Goal: Information Seeking & Learning: Learn about a topic

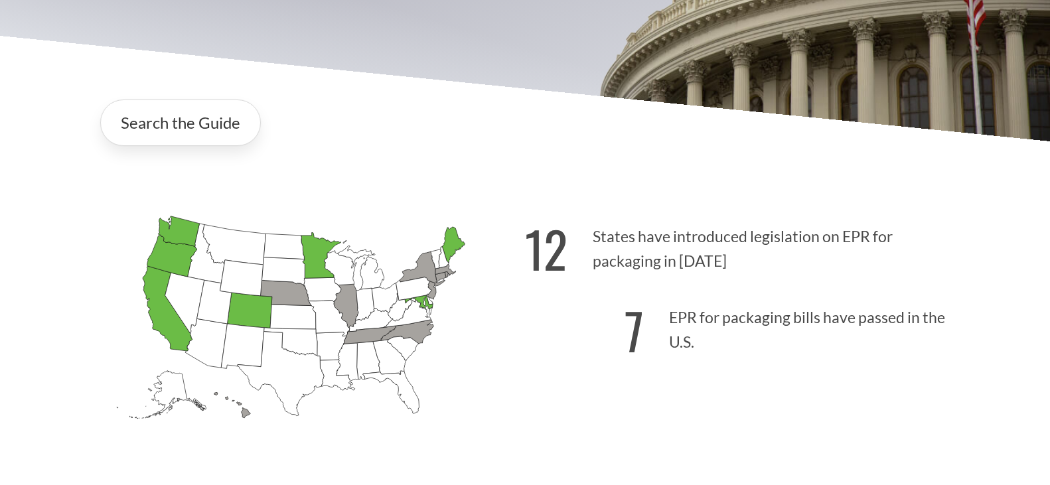
scroll to position [266, 0]
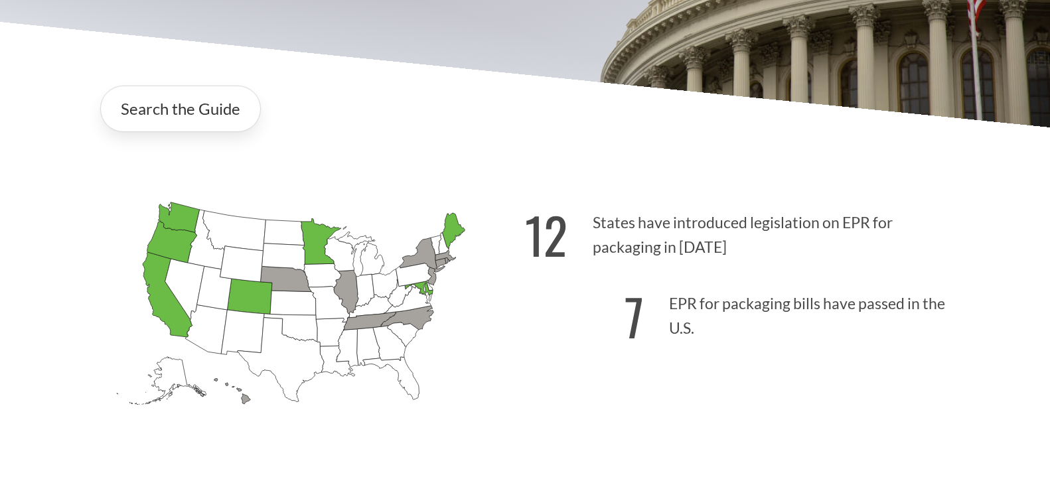
click at [180, 222] on icon "[US_STATE] Passed: 1" at bounding box center [179, 217] width 41 height 31
click at [198, 111] on link "Search the Guide" at bounding box center [180, 109] width 161 height 46
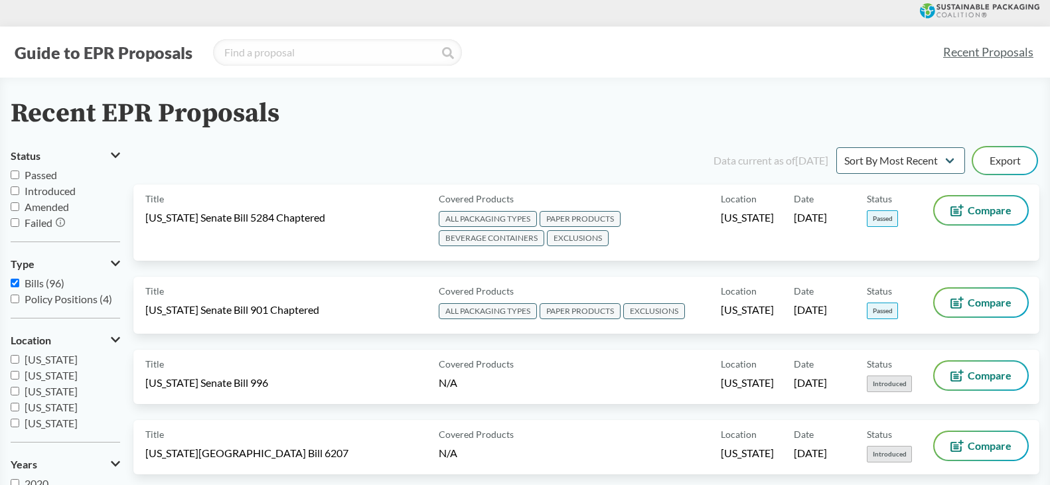
click at [33, 177] on span "Passed" at bounding box center [41, 175] width 33 height 13
click at [19, 177] on input "Passed" at bounding box center [15, 175] width 9 height 9
checkbox input "true"
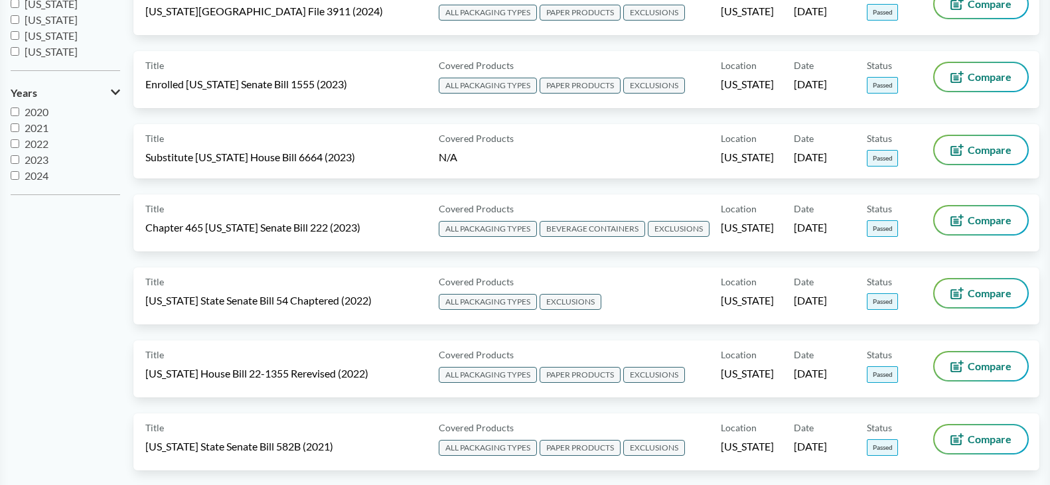
scroll to position [398, 0]
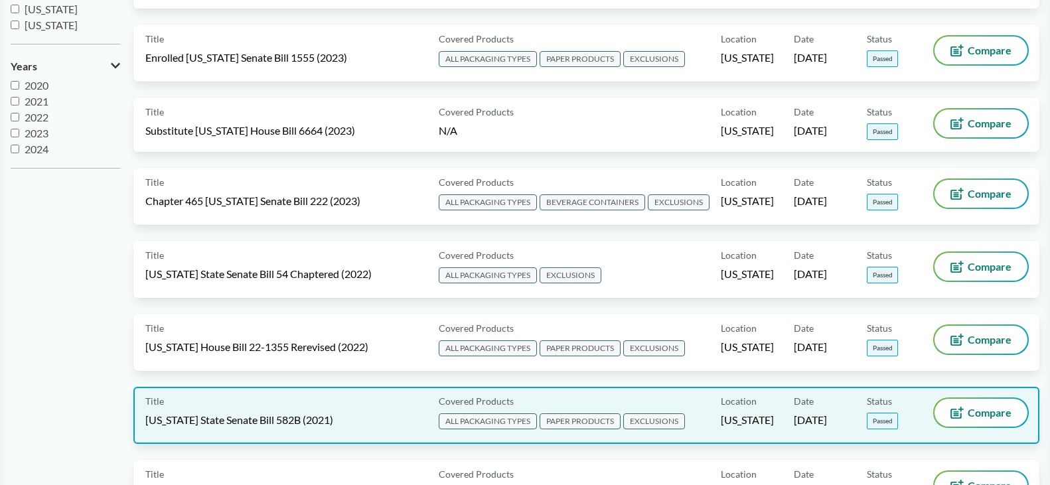
click at [290, 414] on span "[US_STATE] State Senate Bill 582B (2021)" at bounding box center [239, 420] width 188 height 15
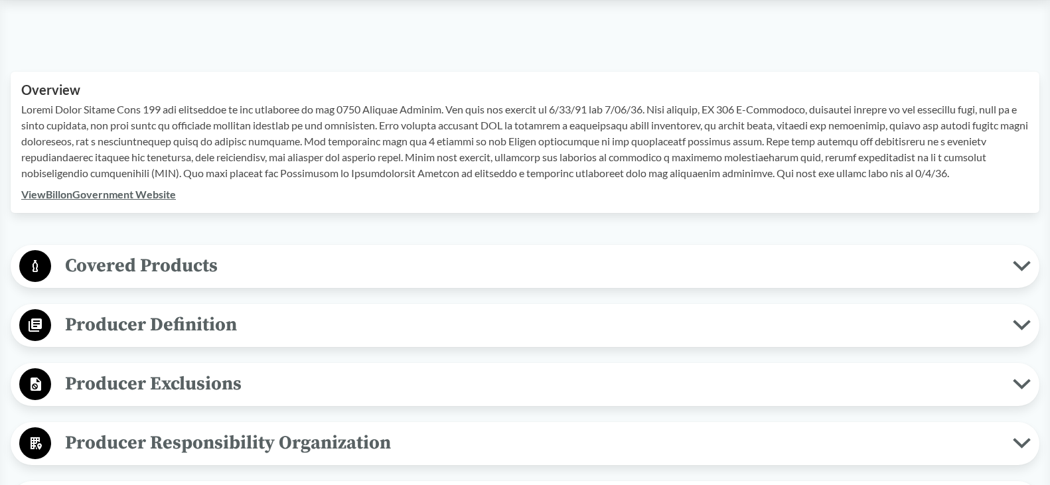
scroll to position [465, 0]
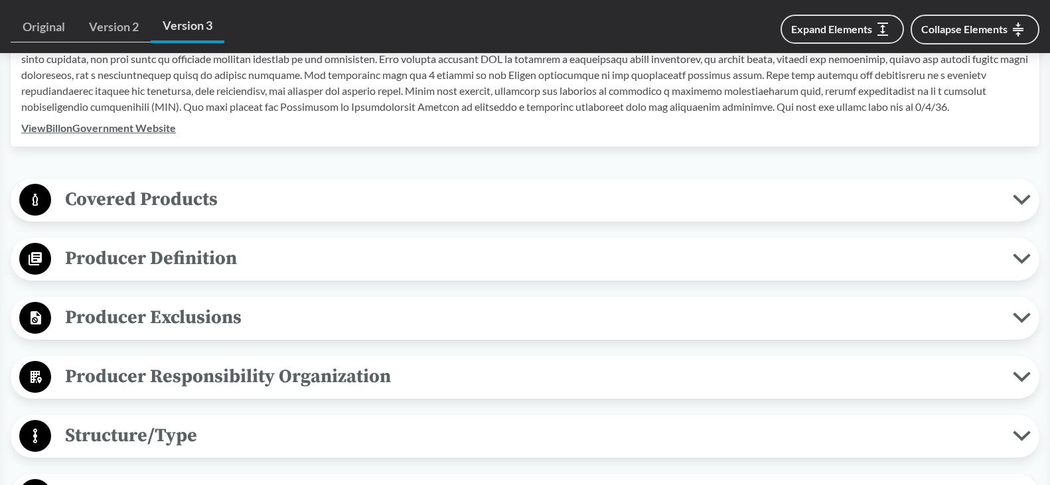
click at [151, 199] on span "Covered Products" at bounding box center [532, 200] width 962 height 30
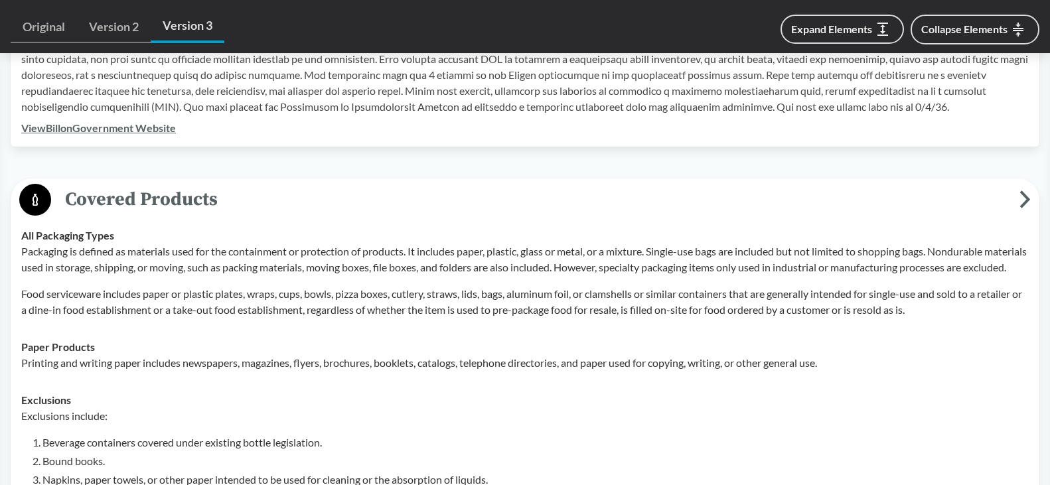
click at [160, 199] on span "Covered Products" at bounding box center [535, 200] width 969 height 30
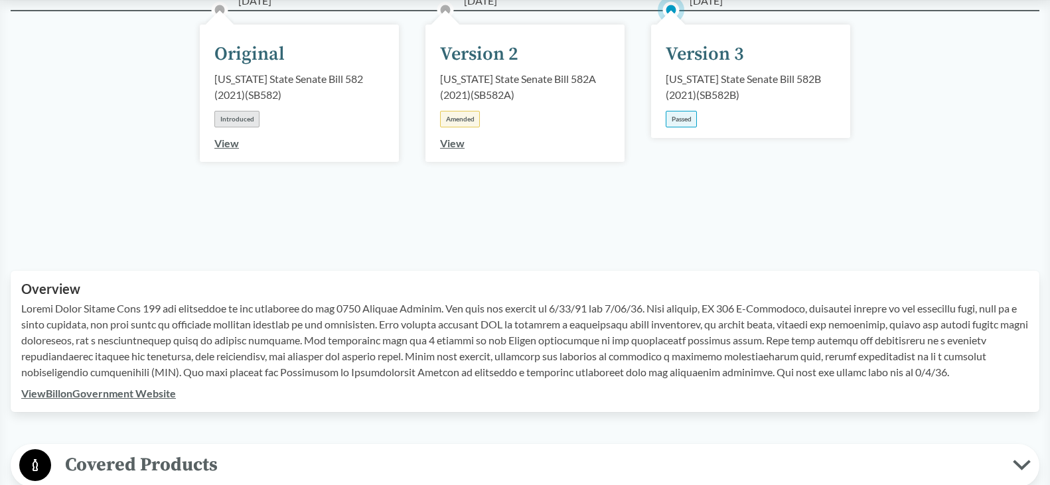
scroll to position [0, 0]
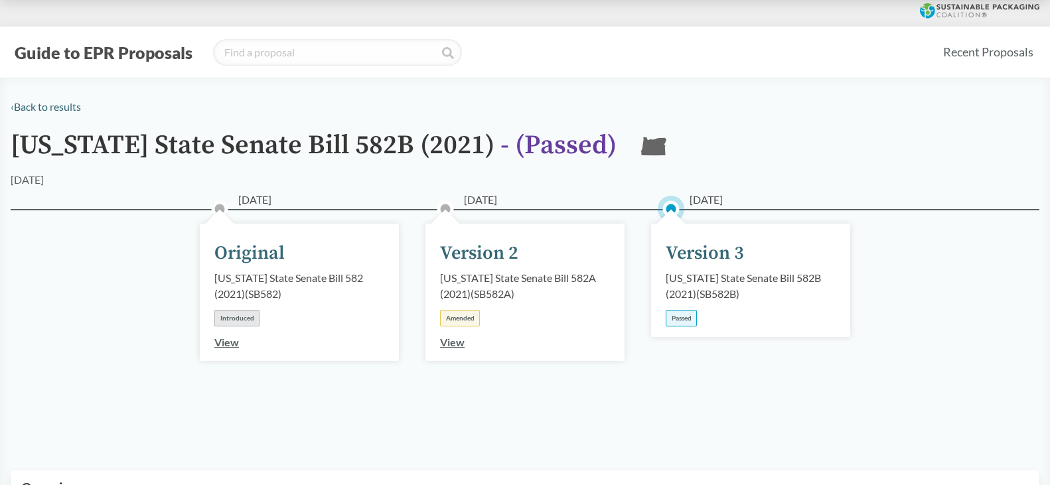
click at [59, 49] on button "Guide to EPR Proposals" at bounding box center [104, 52] width 186 height 21
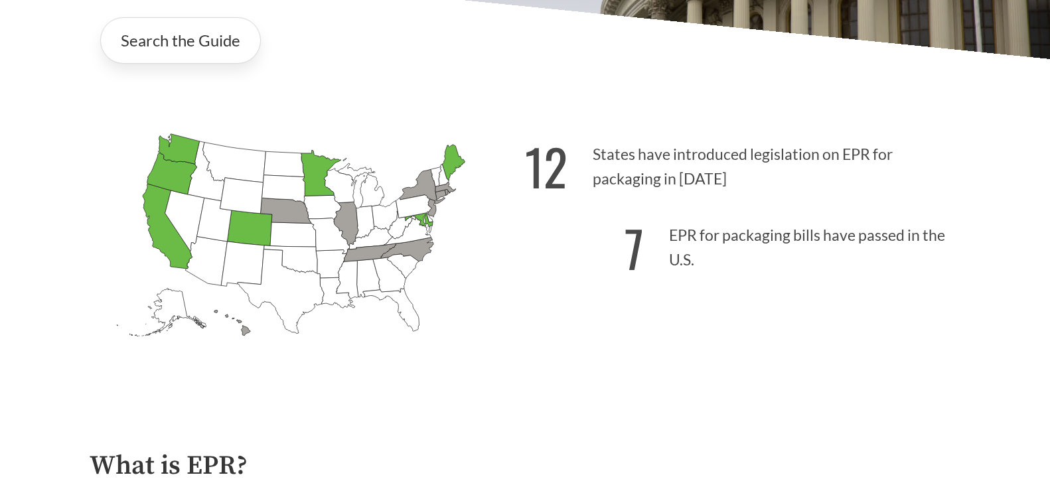
scroll to position [332, 0]
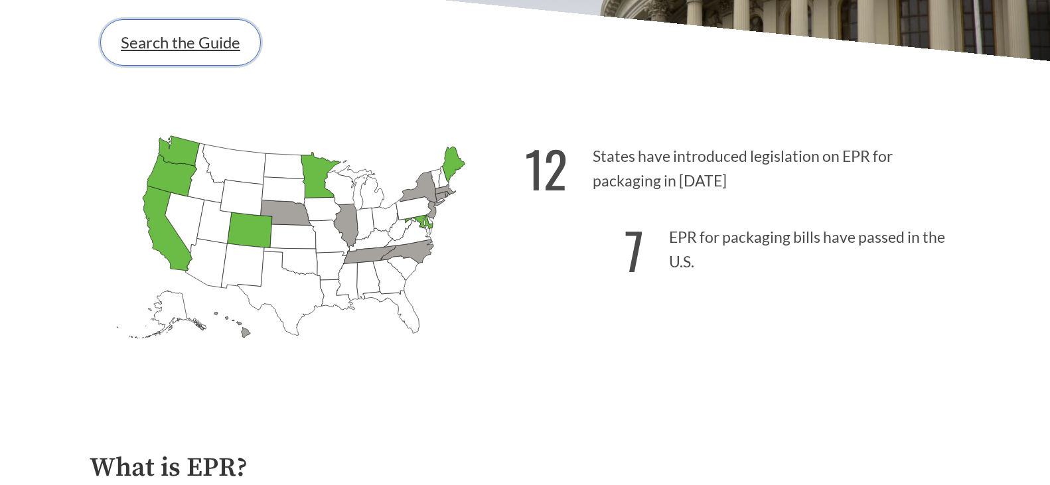
click at [201, 45] on link "Search the Guide" at bounding box center [180, 42] width 161 height 46
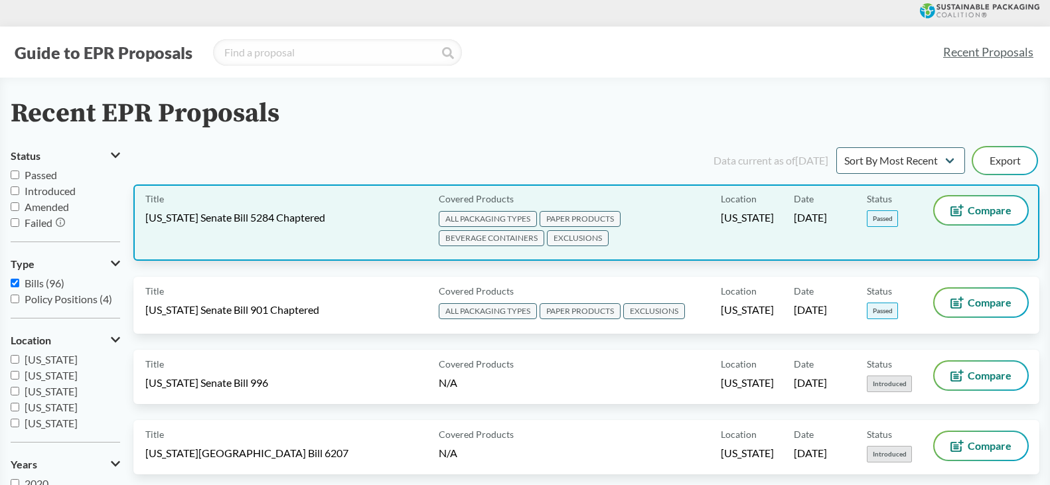
click at [320, 217] on span "[US_STATE] Senate Bill 5284 Chaptered" at bounding box center [235, 217] width 180 height 15
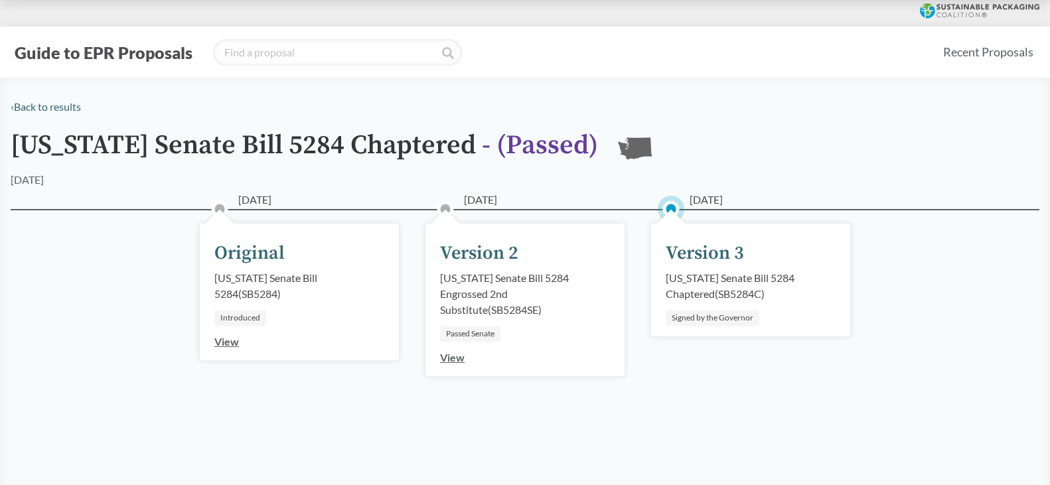
click at [68, 57] on button "Guide to EPR Proposals" at bounding box center [104, 52] width 186 height 21
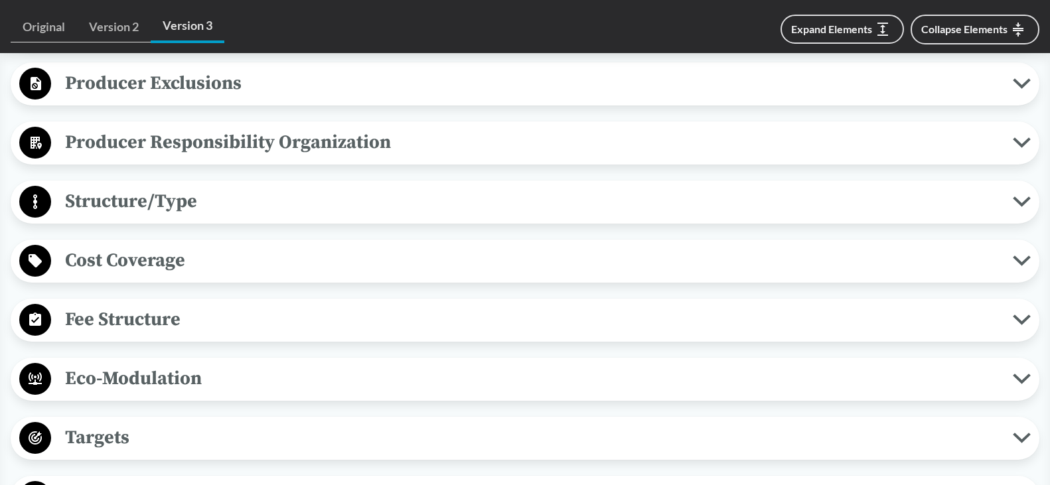
scroll to position [730, 0]
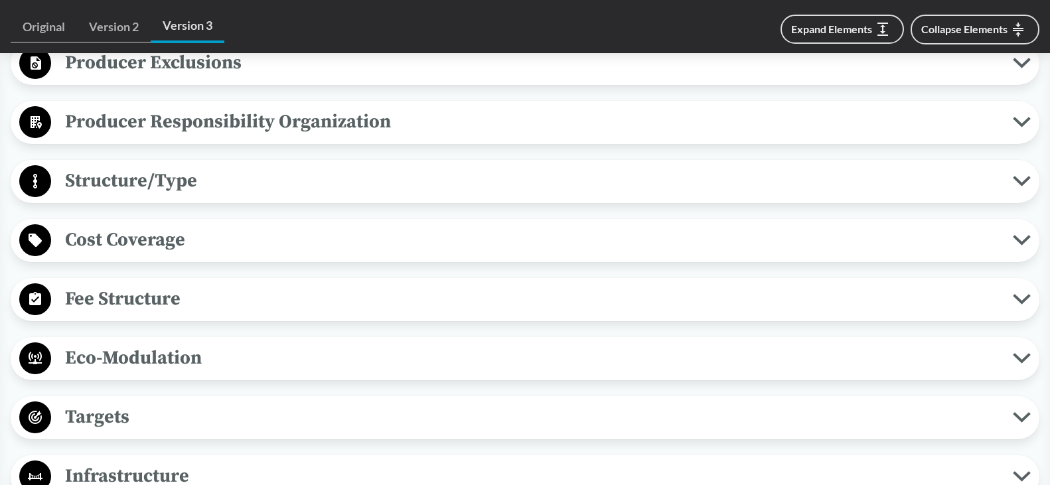
drag, startPoint x: 133, startPoint y: 299, endPoint x: 270, endPoint y: 288, distance: 137.9
click at [133, 299] on span "Fee Structure" at bounding box center [532, 299] width 962 height 30
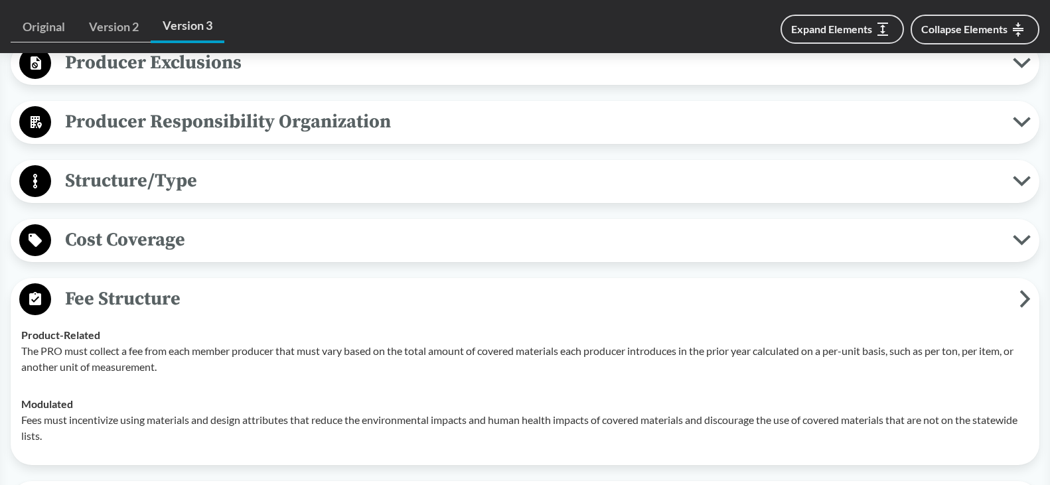
click at [270, 288] on span "Fee Structure" at bounding box center [535, 299] width 969 height 30
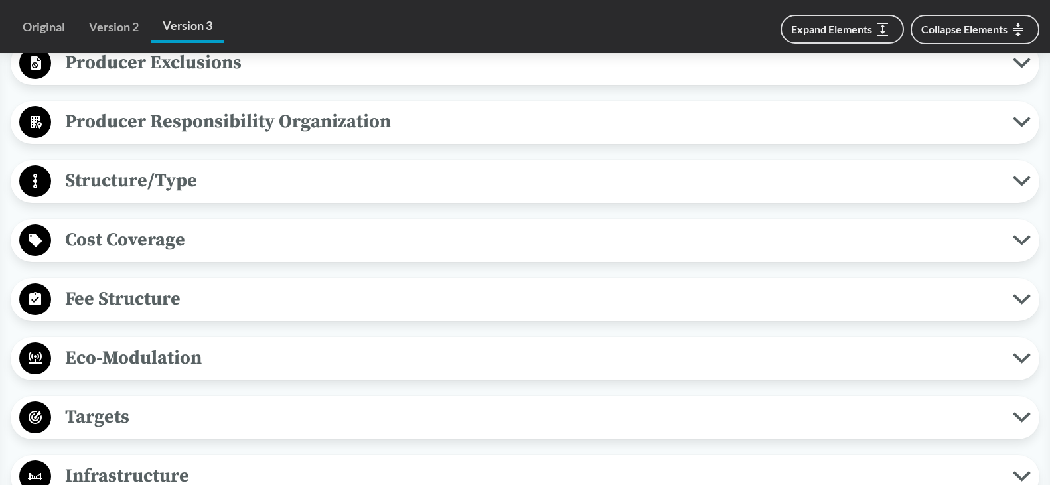
click at [167, 418] on span "Targets" at bounding box center [532, 417] width 962 height 30
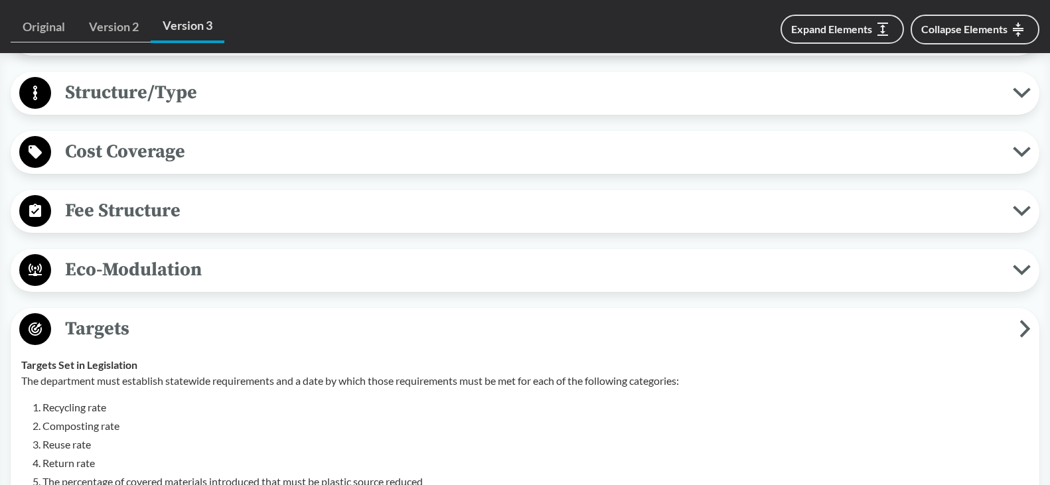
scroll to position [797, 0]
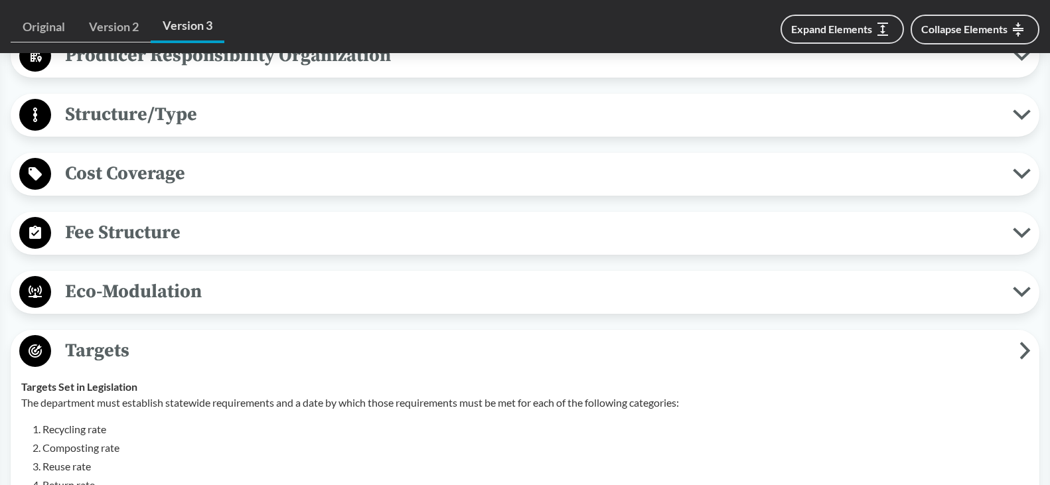
click at [321, 278] on span "Eco-Modulation" at bounding box center [532, 292] width 962 height 30
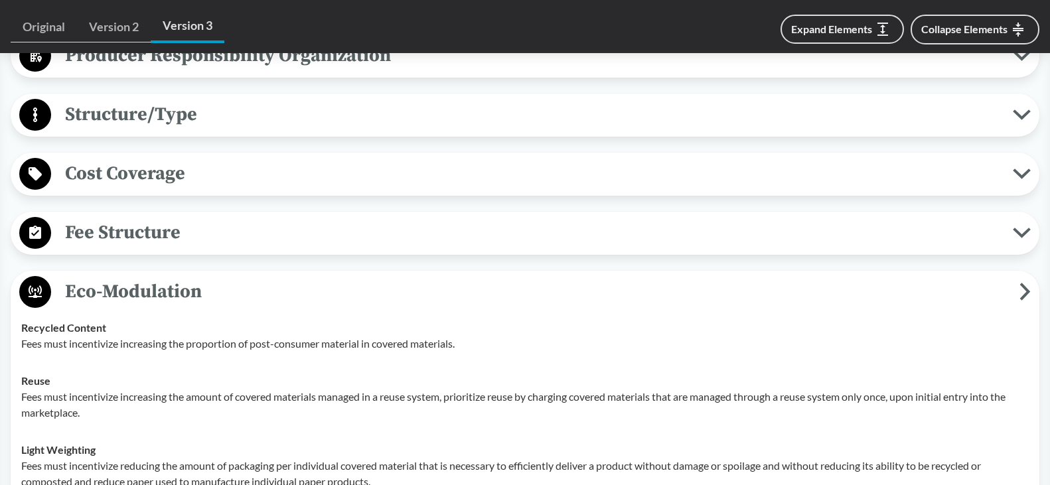
click at [218, 187] on span "Cost Coverage" at bounding box center [532, 174] width 962 height 30
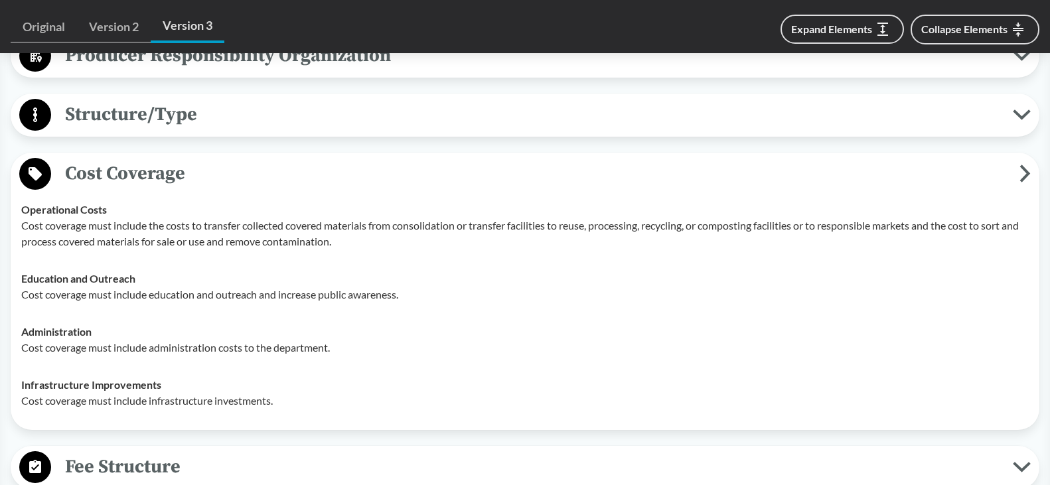
click at [222, 174] on span "Cost Coverage" at bounding box center [535, 174] width 969 height 30
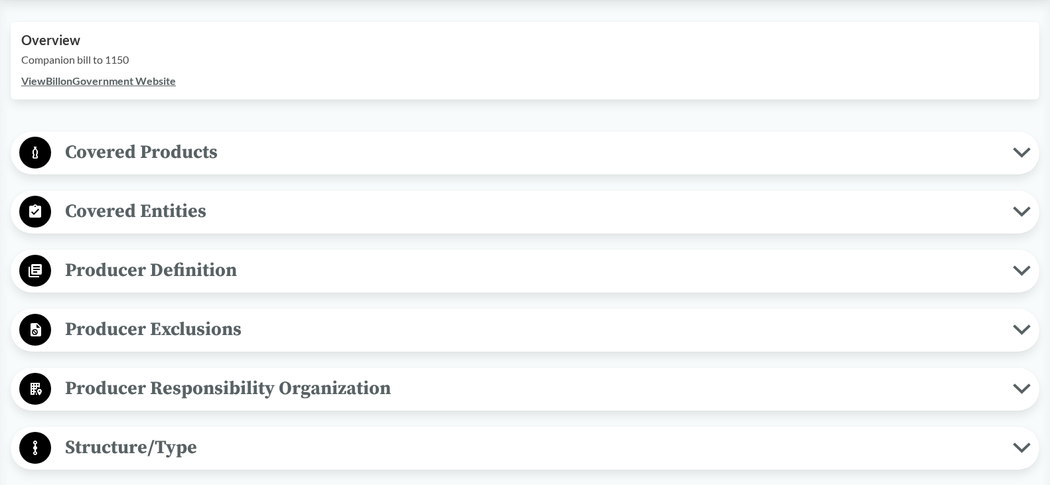
scroll to position [465, 0]
click at [220, 139] on span "Covered Products" at bounding box center [532, 151] width 962 height 30
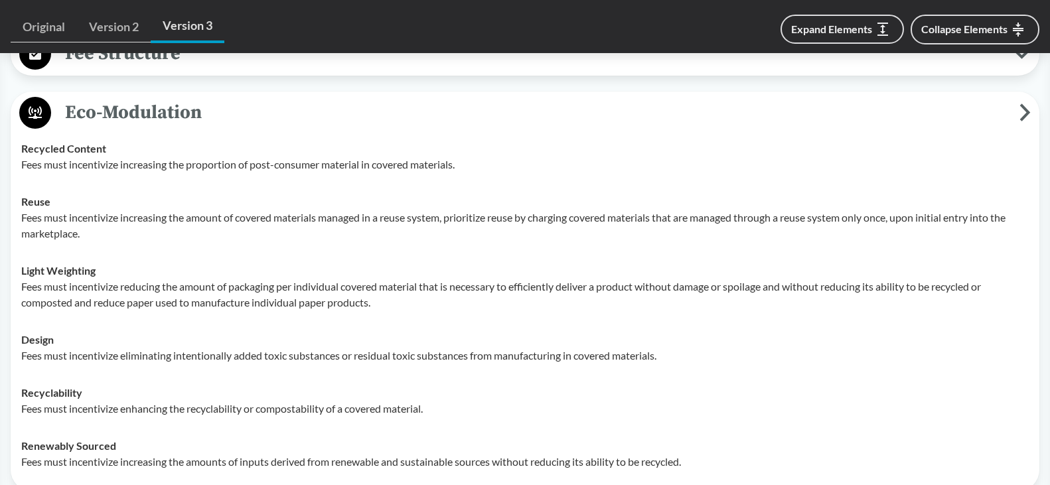
scroll to position [2058, 0]
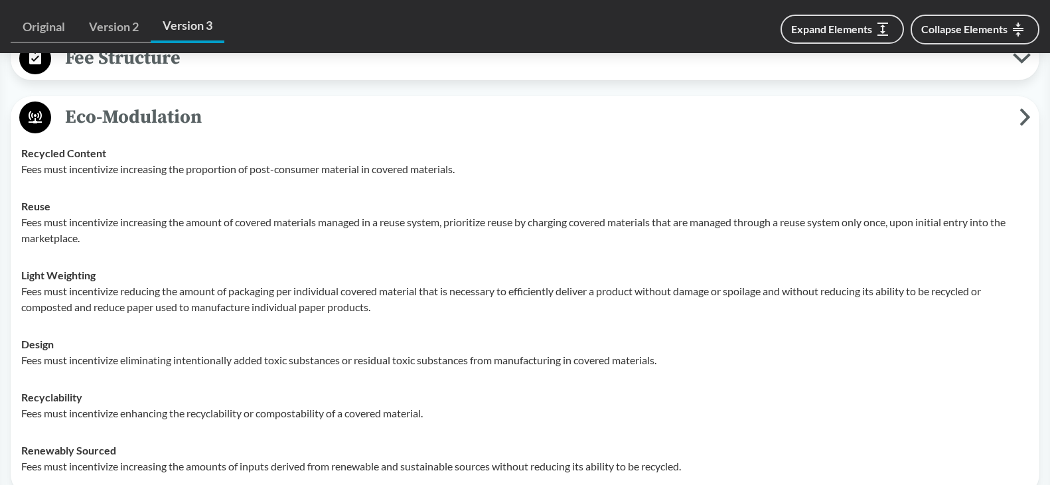
click at [261, 127] on span "Eco-Modulation" at bounding box center [535, 117] width 969 height 30
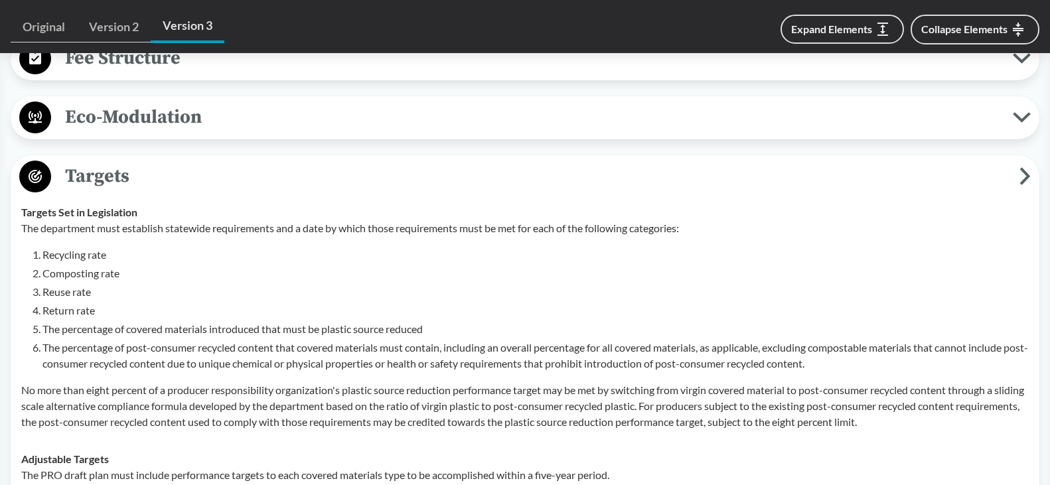
click at [258, 191] on span "Targets" at bounding box center [535, 176] width 969 height 30
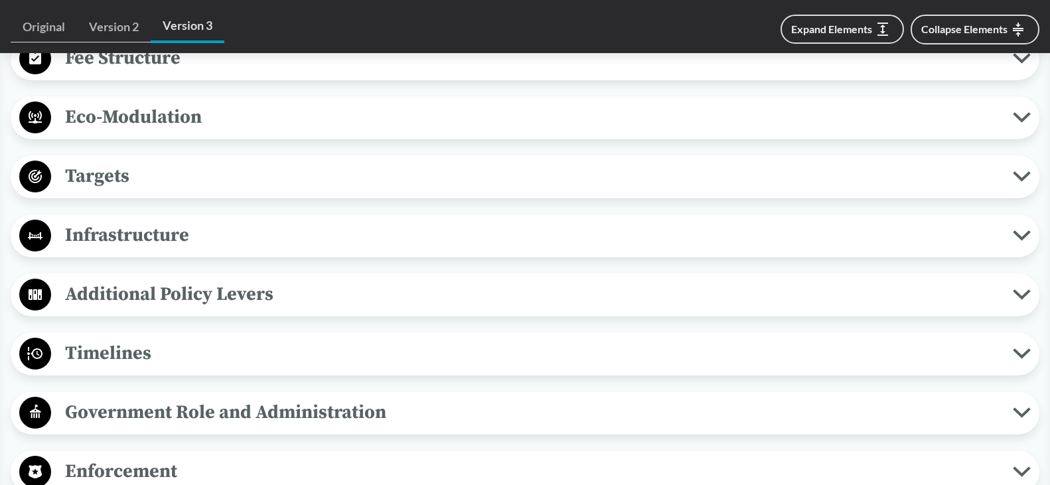
click at [87, 371] on button "Timelines" at bounding box center [525, 354] width 1020 height 34
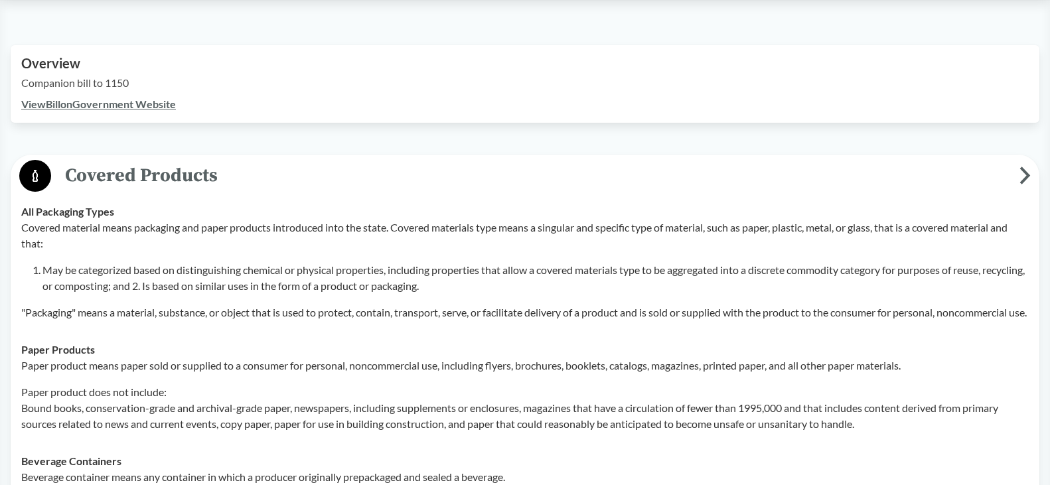
scroll to position [398, 0]
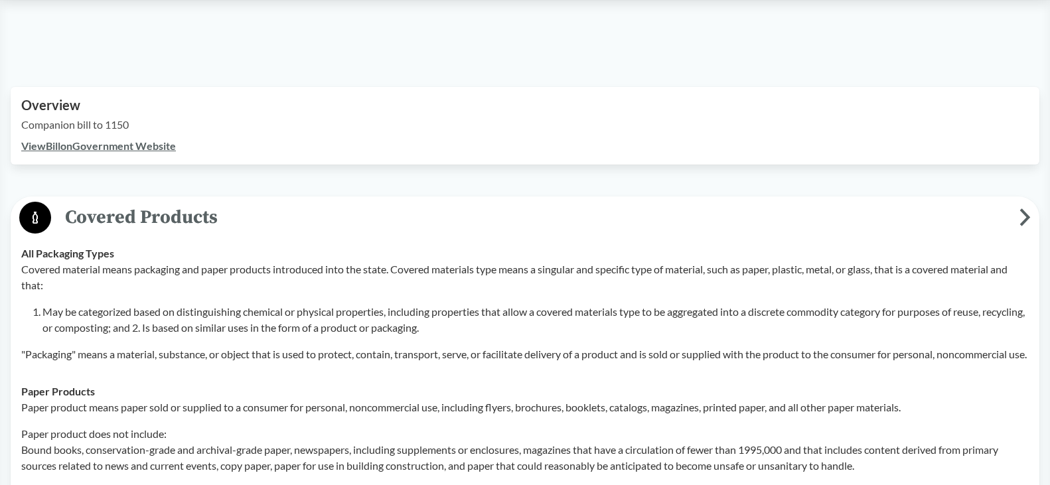
drag, startPoint x: 637, startPoint y: 203, endPoint x: 648, endPoint y: 197, distance: 12.5
click at [637, 203] on span "Covered Products" at bounding box center [535, 218] width 969 height 30
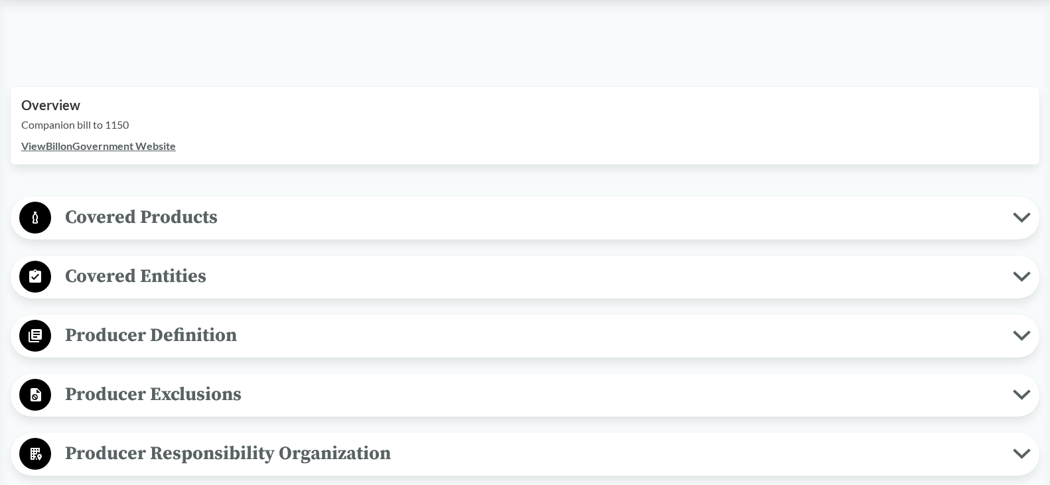
click at [256, 208] on span "Covered Products" at bounding box center [532, 218] width 962 height 30
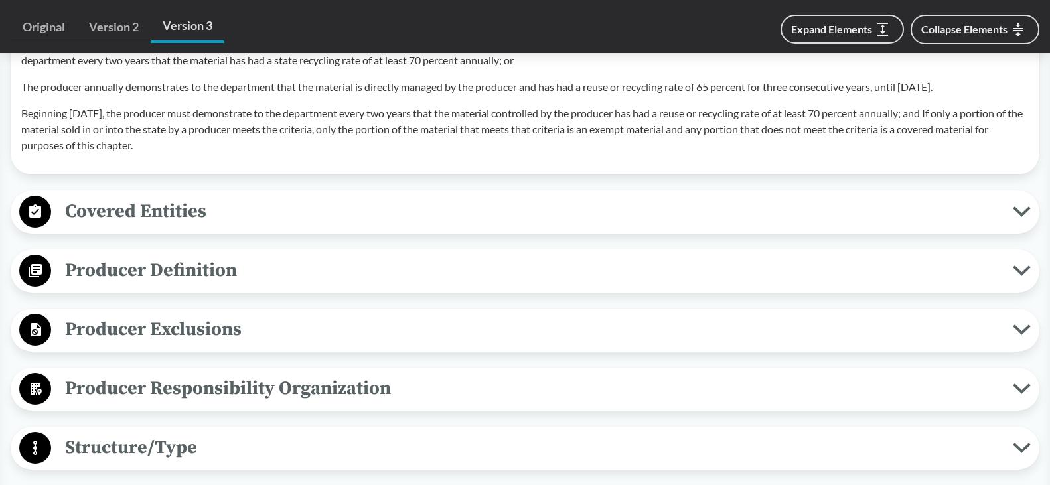
scroll to position [1594, 0]
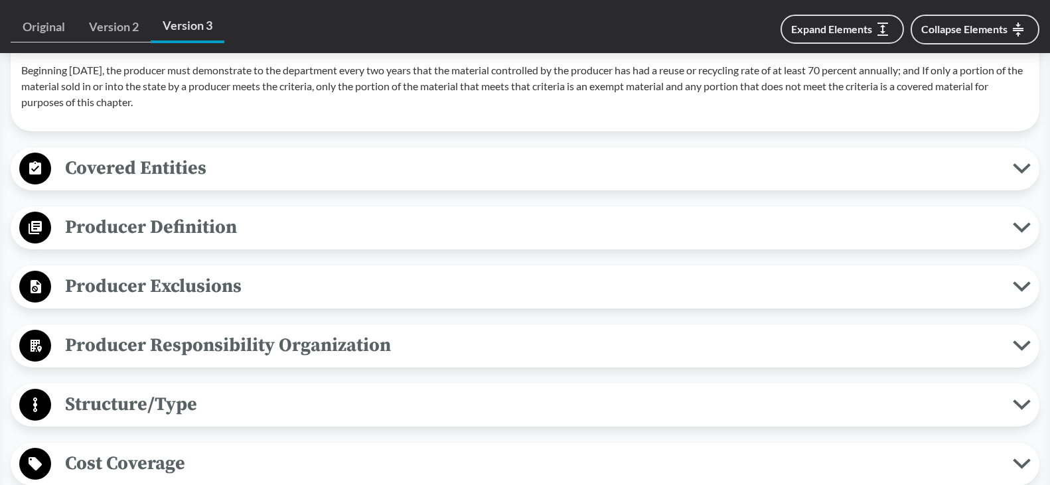
click at [222, 242] on span "Producer Definition" at bounding box center [532, 227] width 962 height 30
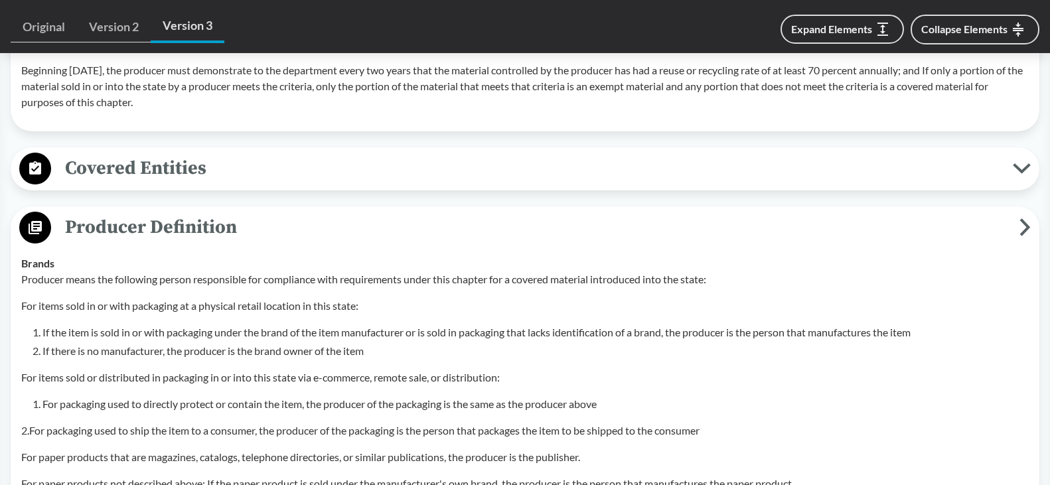
click at [224, 242] on span "Producer Definition" at bounding box center [535, 227] width 969 height 30
